Goal: Task Accomplishment & Management: Complete application form

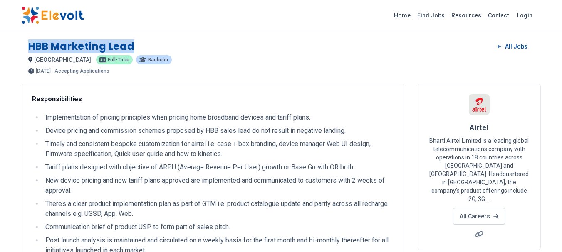
drag, startPoint x: 27, startPoint y: 47, endPoint x: 151, endPoint y: 43, distance: 123.1
click at [151, 43] on div "HBB Marketing Lead All Jobs [GEOGRAPHIC_DATA] KE [DEMOGRAPHIC_DATA] Bachelor [D…" at bounding box center [281, 53] width 519 height 41
copy h1 "HBB Marketing Lead"
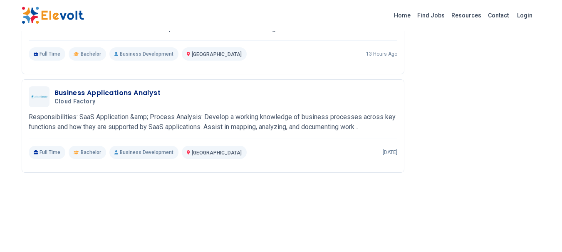
scroll to position [751, 0]
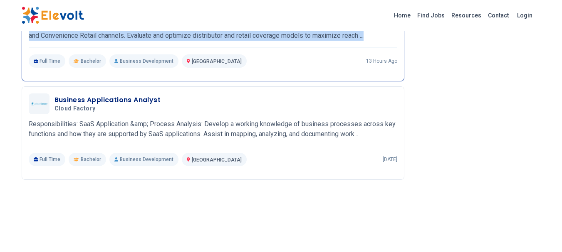
drag, startPoint x: 35, startPoint y: 92, endPoint x: 343, endPoint y: 45, distance: 311.7
drag, startPoint x: 337, startPoint y: 42, endPoint x: 234, endPoint y: 37, distance: 103.3
copy div "loremipsumdolor Sitametconsect ad elitsed doeiusmodt inci utlabor etdo magnaali…"
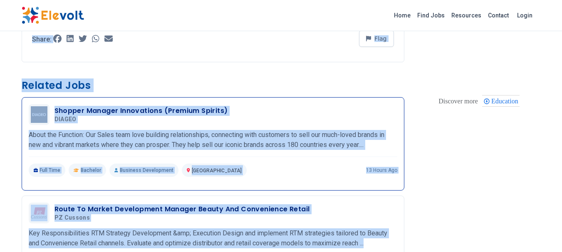
scroll to position [335, 0]
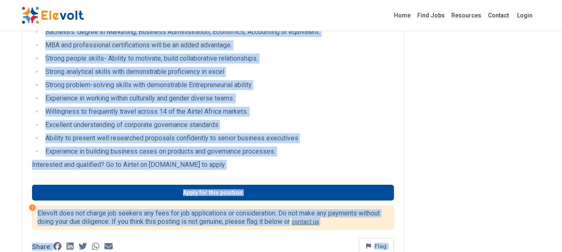
click at [368, 157] on li "Experience in building business cases on products and governance processes." at bounding box center [218, 152] width 351 height 10
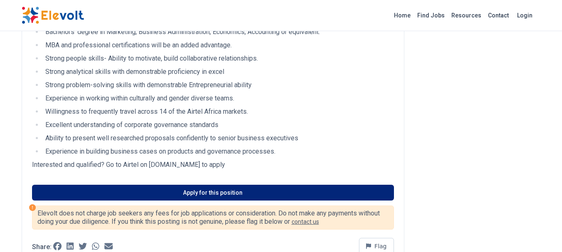
click at [209, 201] on link "Apply for this position" at bounding box center [213, 193] width 362 height 16
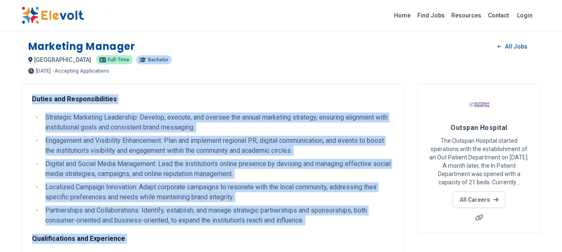
drag, startPoint x: 0, startPoint y: 0, endPoint x: 142, endPoint y: 124, distance: 188.1
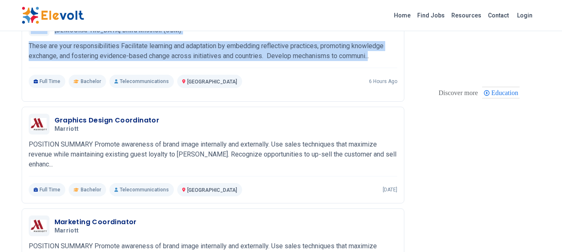
scroll to position [208, 0]
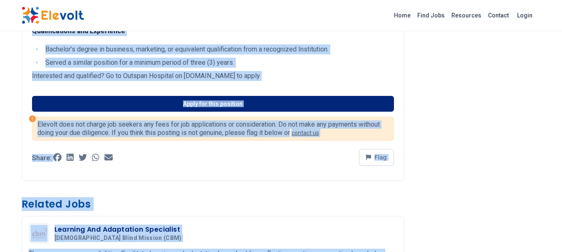
click at [200, 105] on link "Apply for this position" at bounding box center [213, 104] width 362 height 16
